Goal: Obtain resource: Download file/media

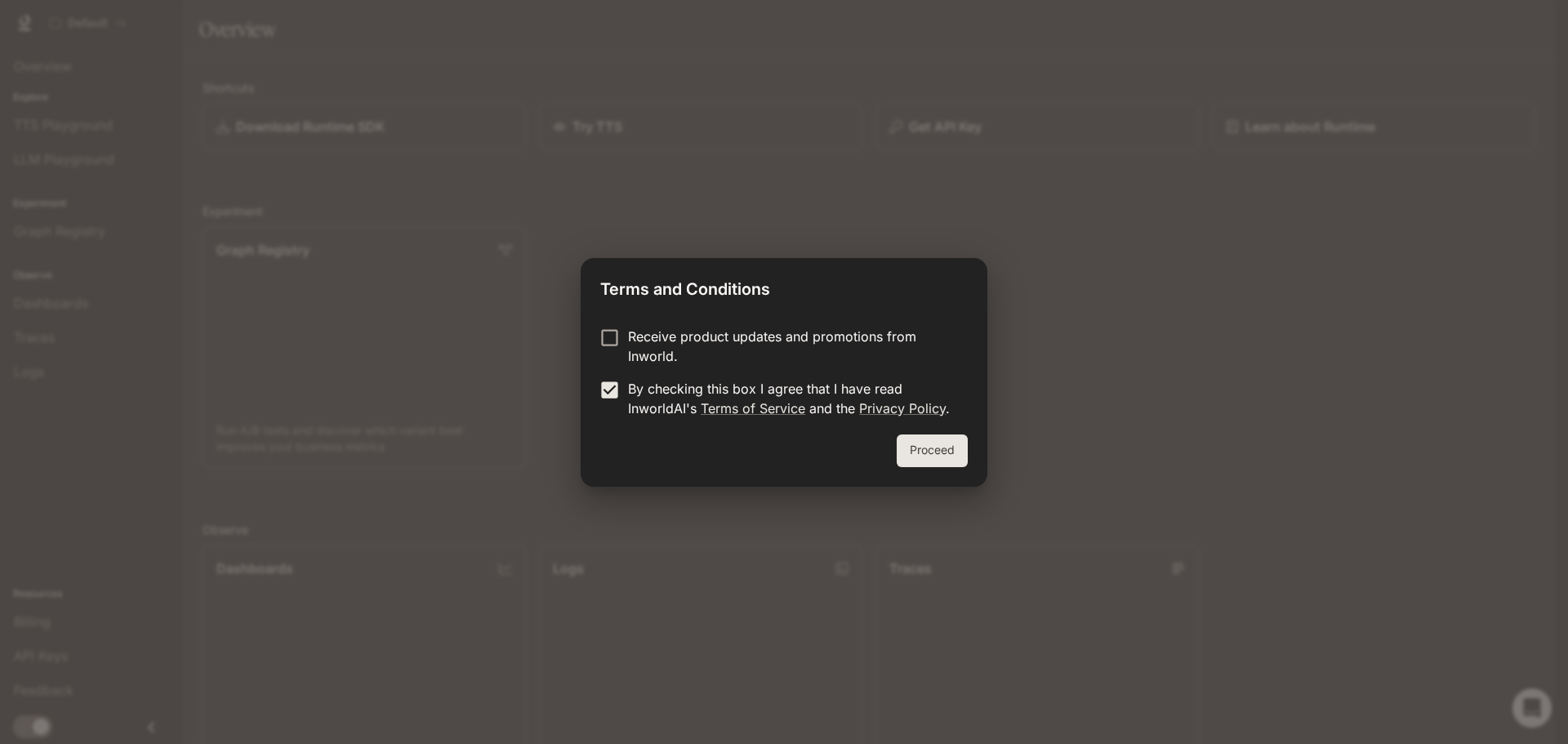
click at [914, 456] on button "Proceed" at bounding box center [932, 451] width 71 height 33
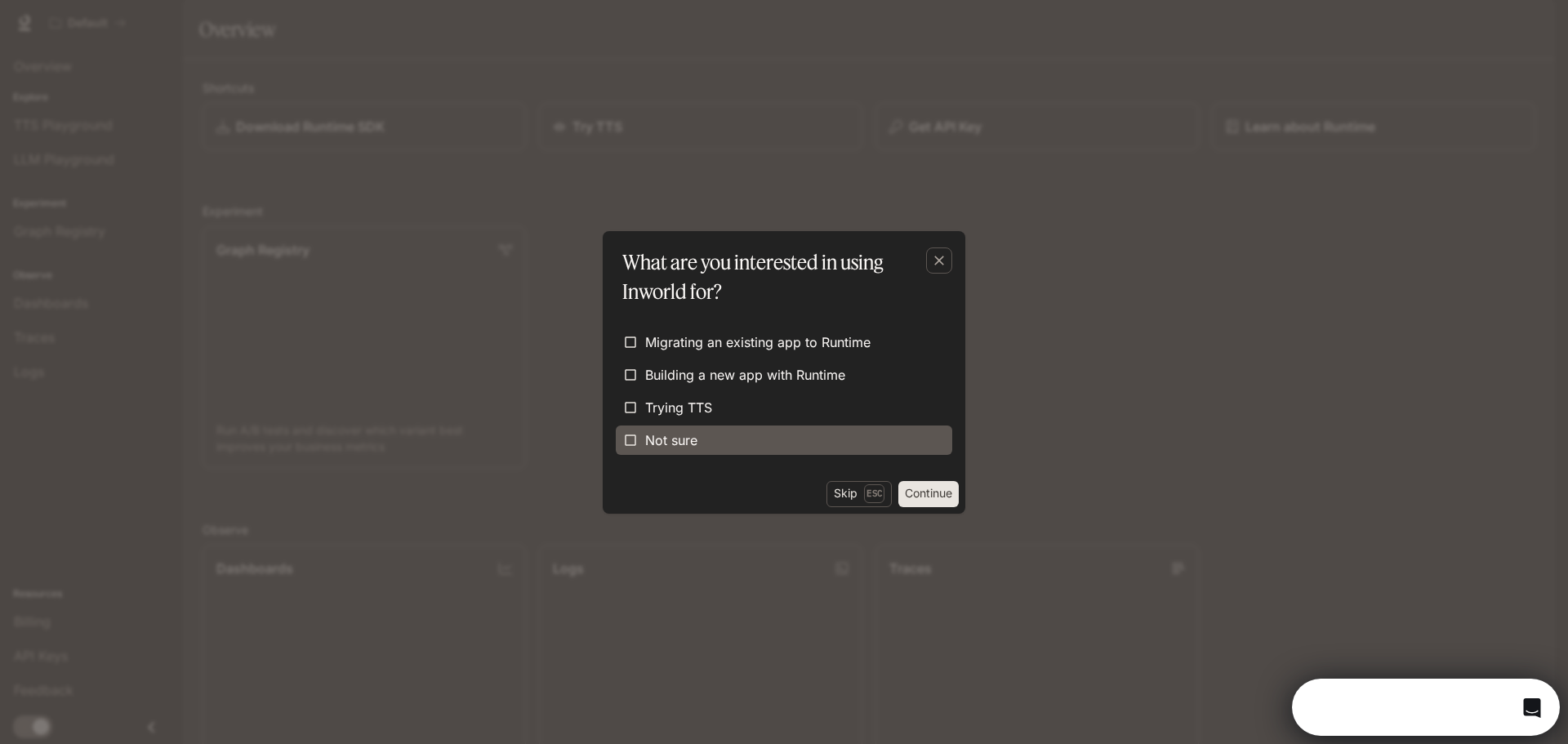
click at [673, 442] on span "Not sure" at bounding box center [672, 440] width 53 height 20
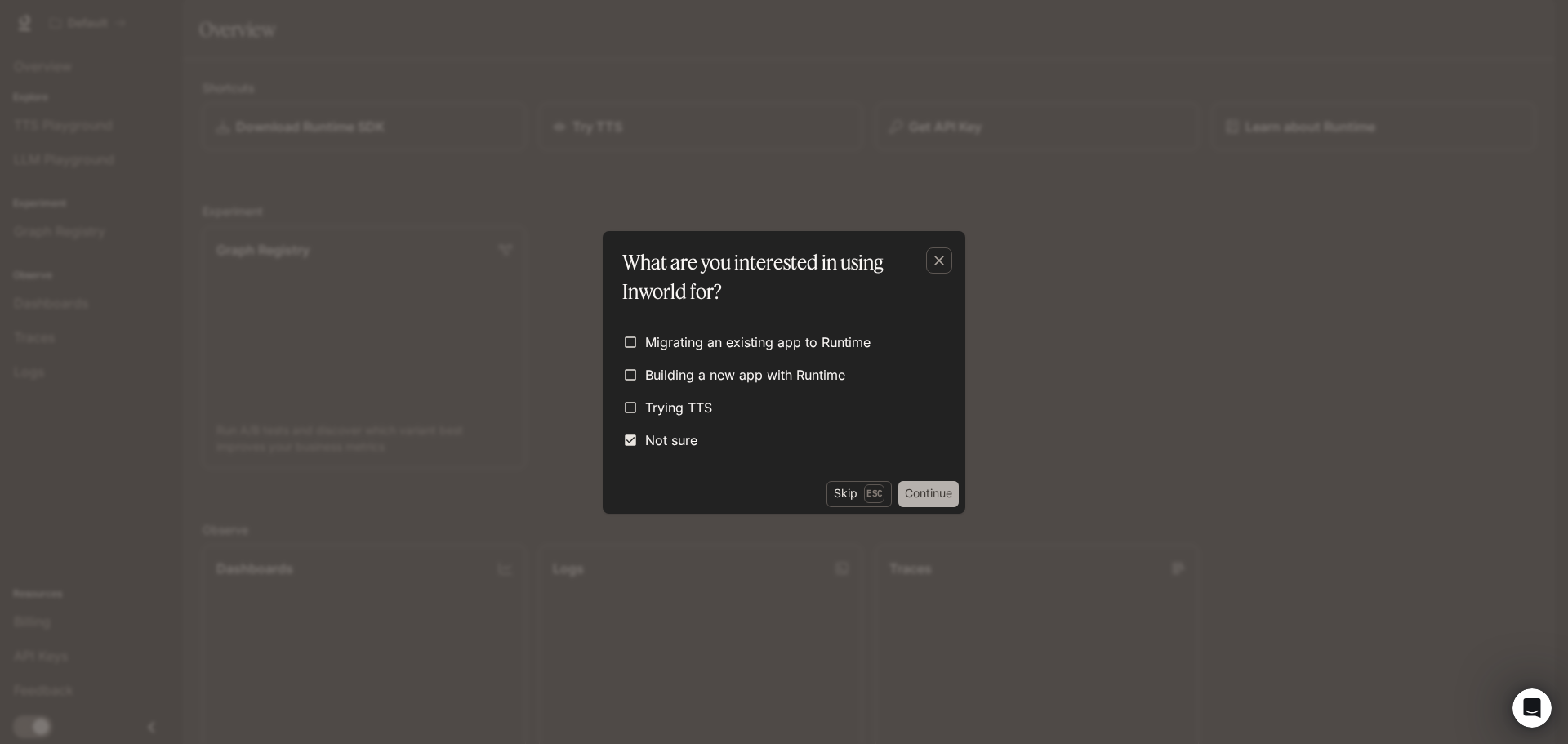
click at [923, 498] on button "Continue" at bounding box center [928, 494] width 60 height 26
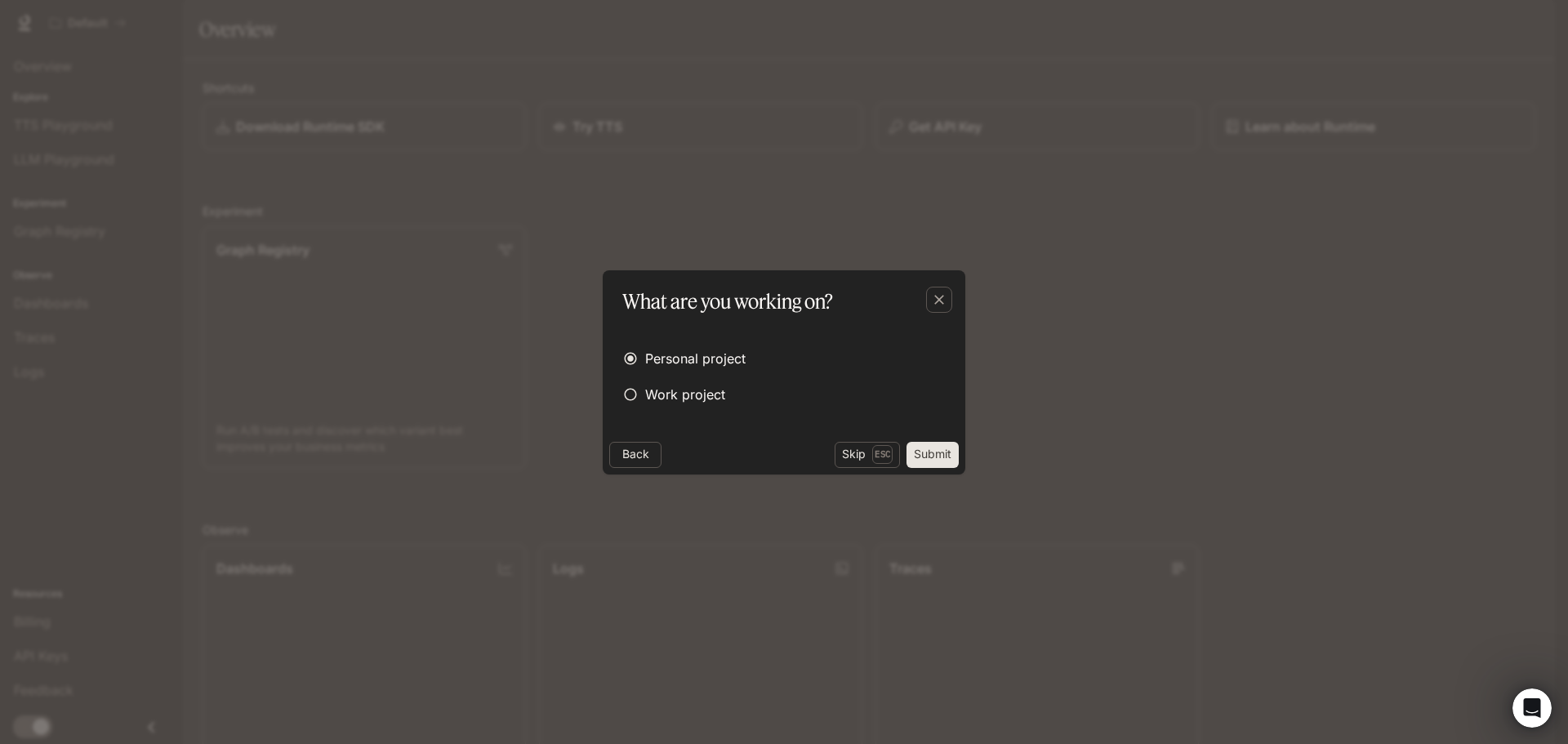
click at [937, 461] on button "Submit" at bounding box center [933, 455] width 53 height 26
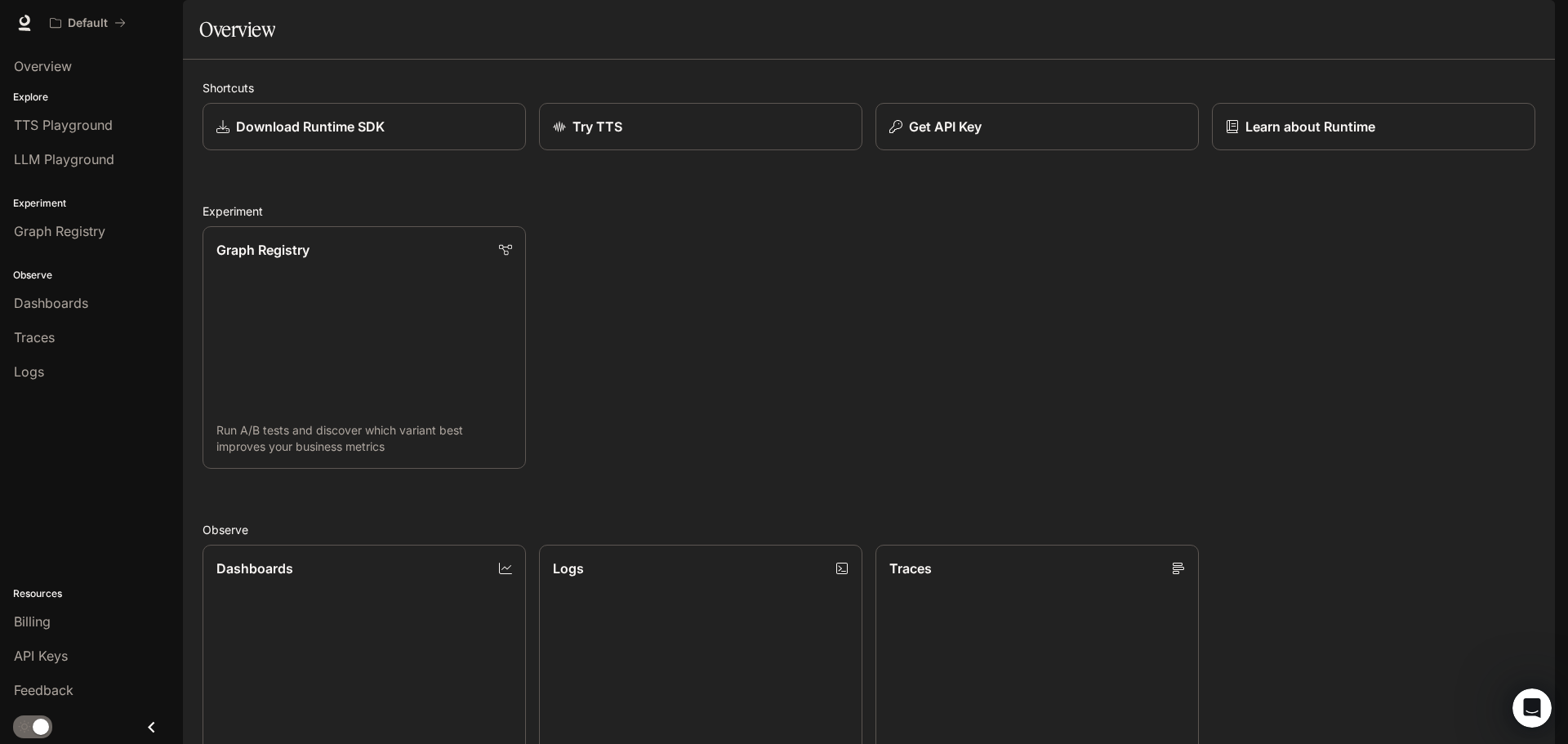
scroll to position [245, 0]
click at [1529, 698] on icon "Open Intercom Messenger" at bounding box center [1529, 705] width 27 height 27
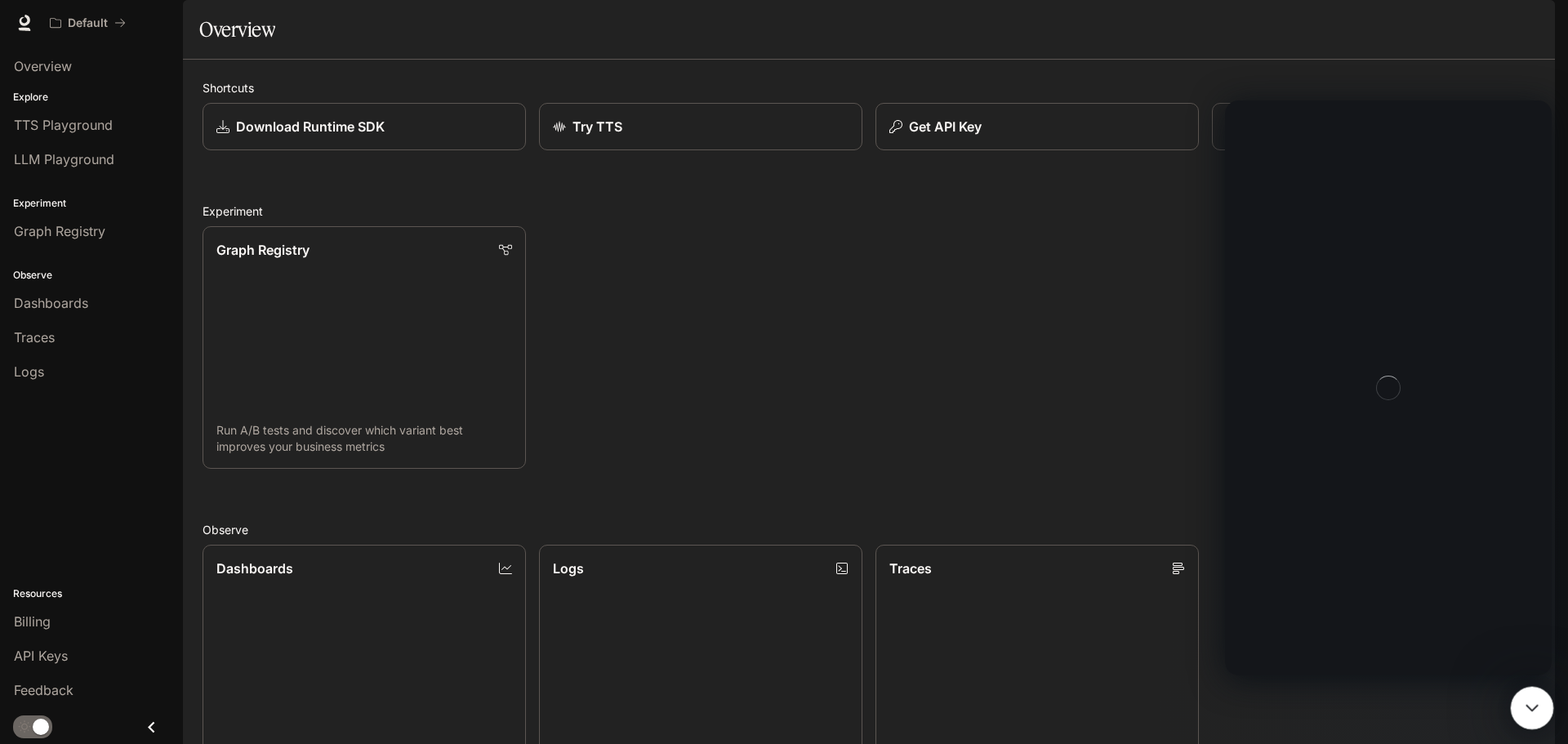
scroll to position [0, 0]
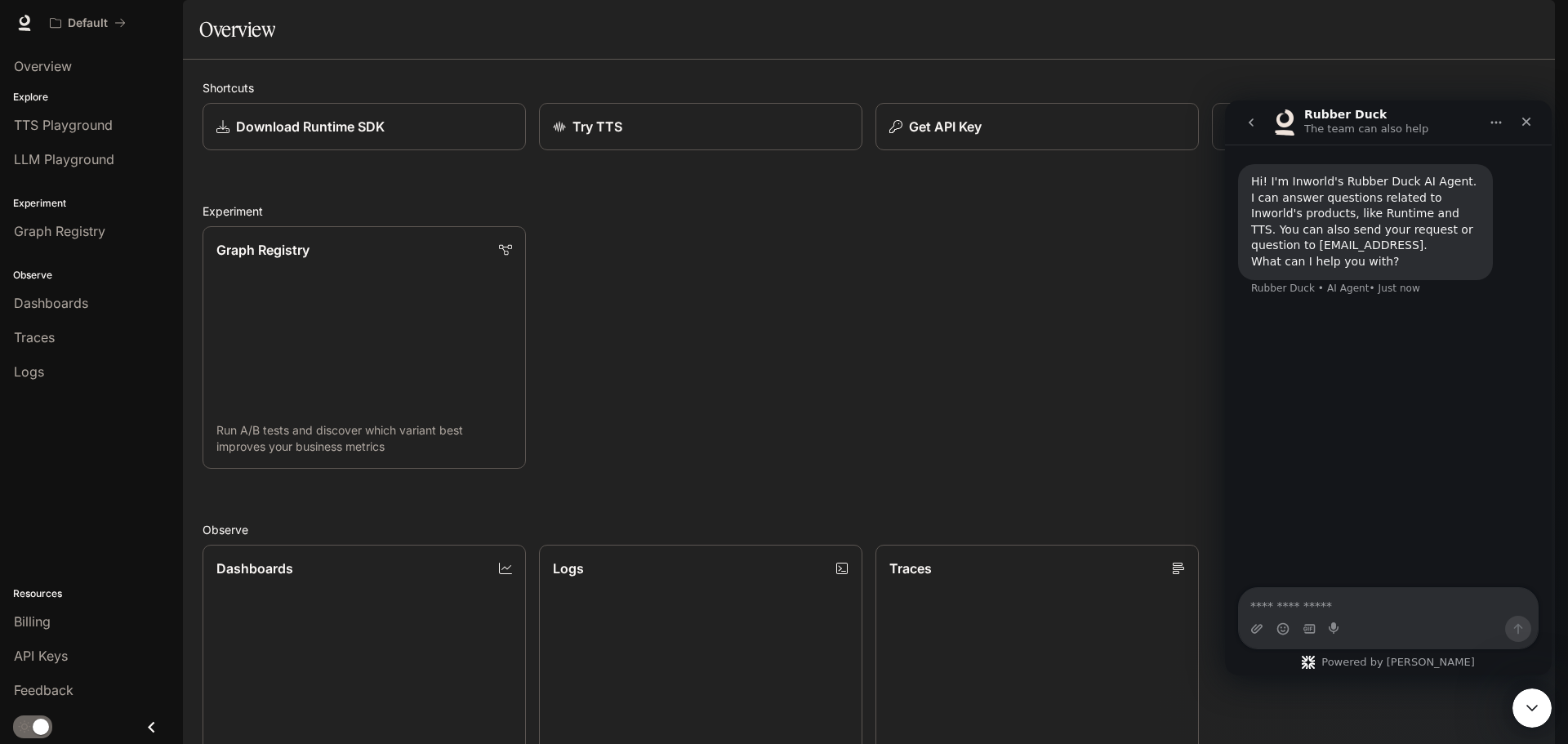
click at [1349, 607] on textarea "Ask a question…" at bounding box center [1388, 602] width 299 height 28
type textarea "**********"
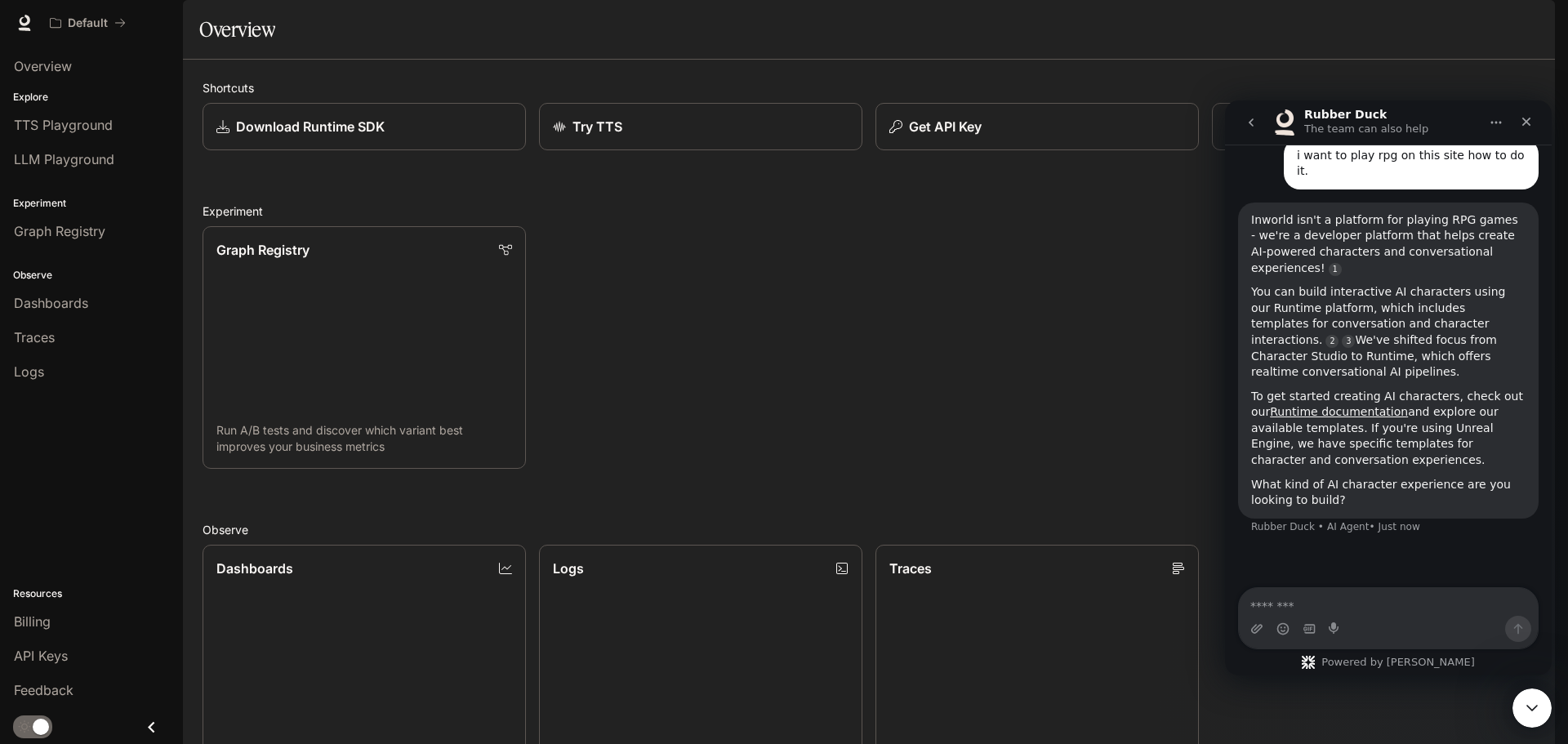
scroll to position [82, 0]
click at [1294, 608] on textarea "Message…" at bounding box center [1388, 602] width 299 height 28
type textarea "**********"
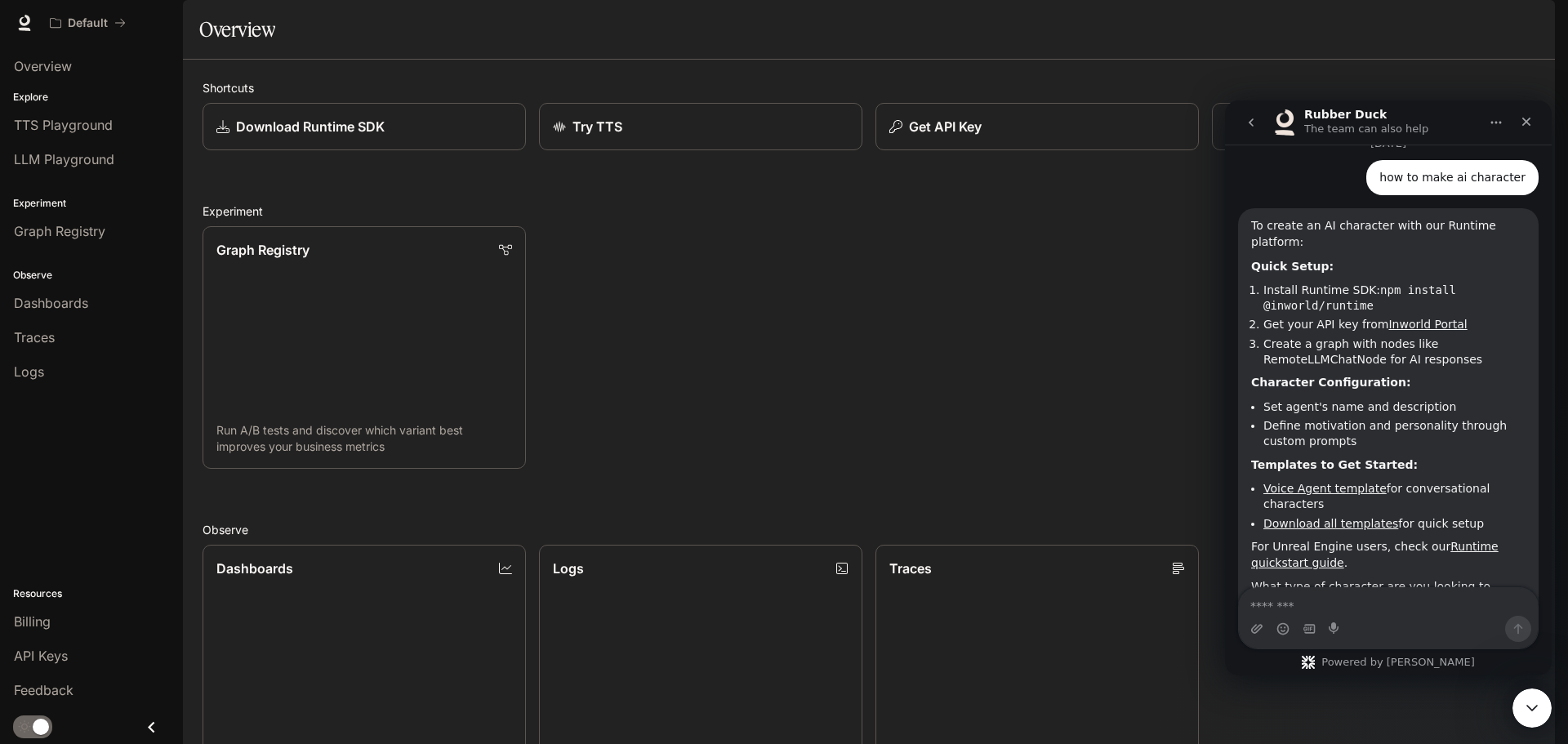
scroll to position [562, 0]
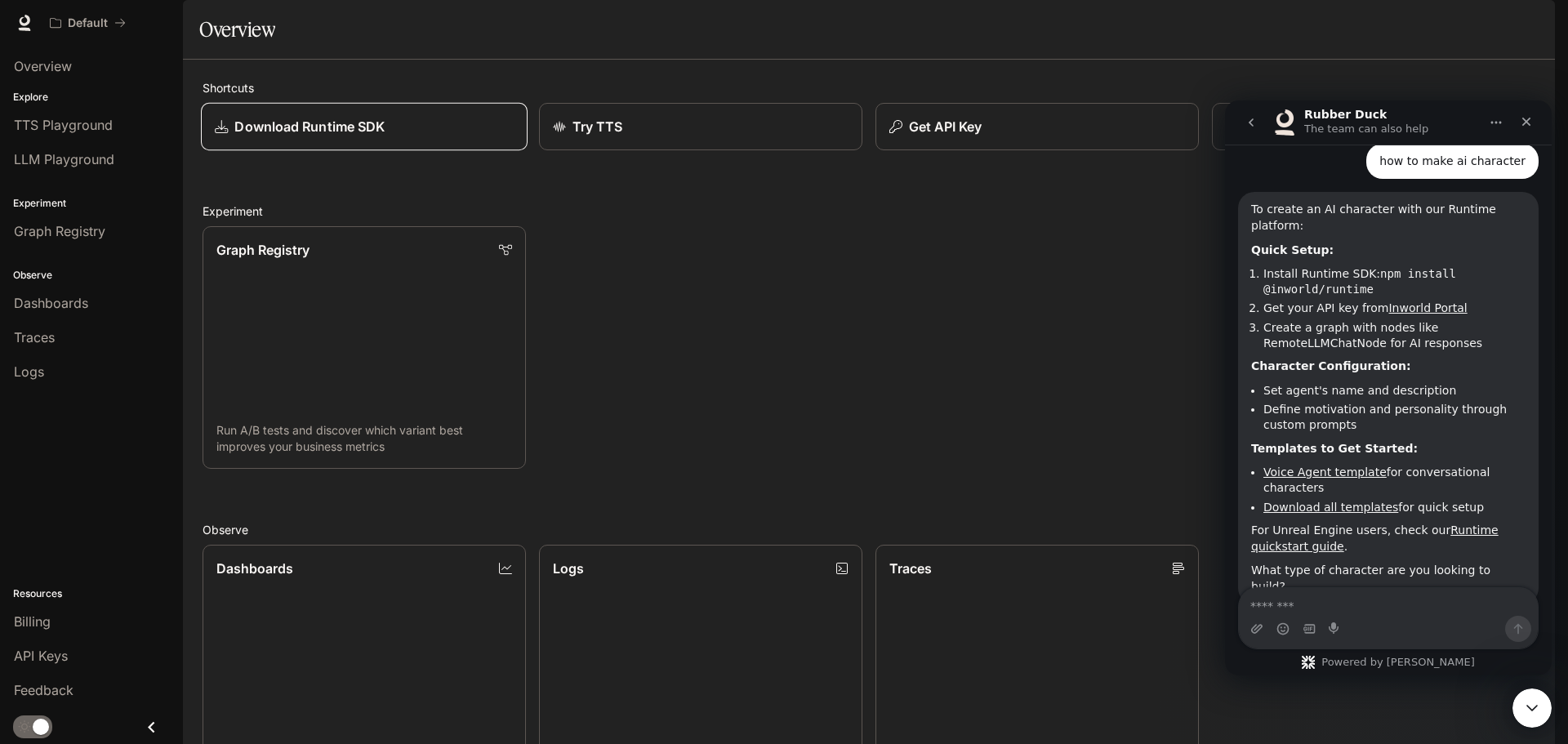
click at [436, 136] on div "Download Runtime SDK" at bounding box center [364, 126] width 299 height 20
